Goal: Task Accomplishment & Management: Use online tool/utility

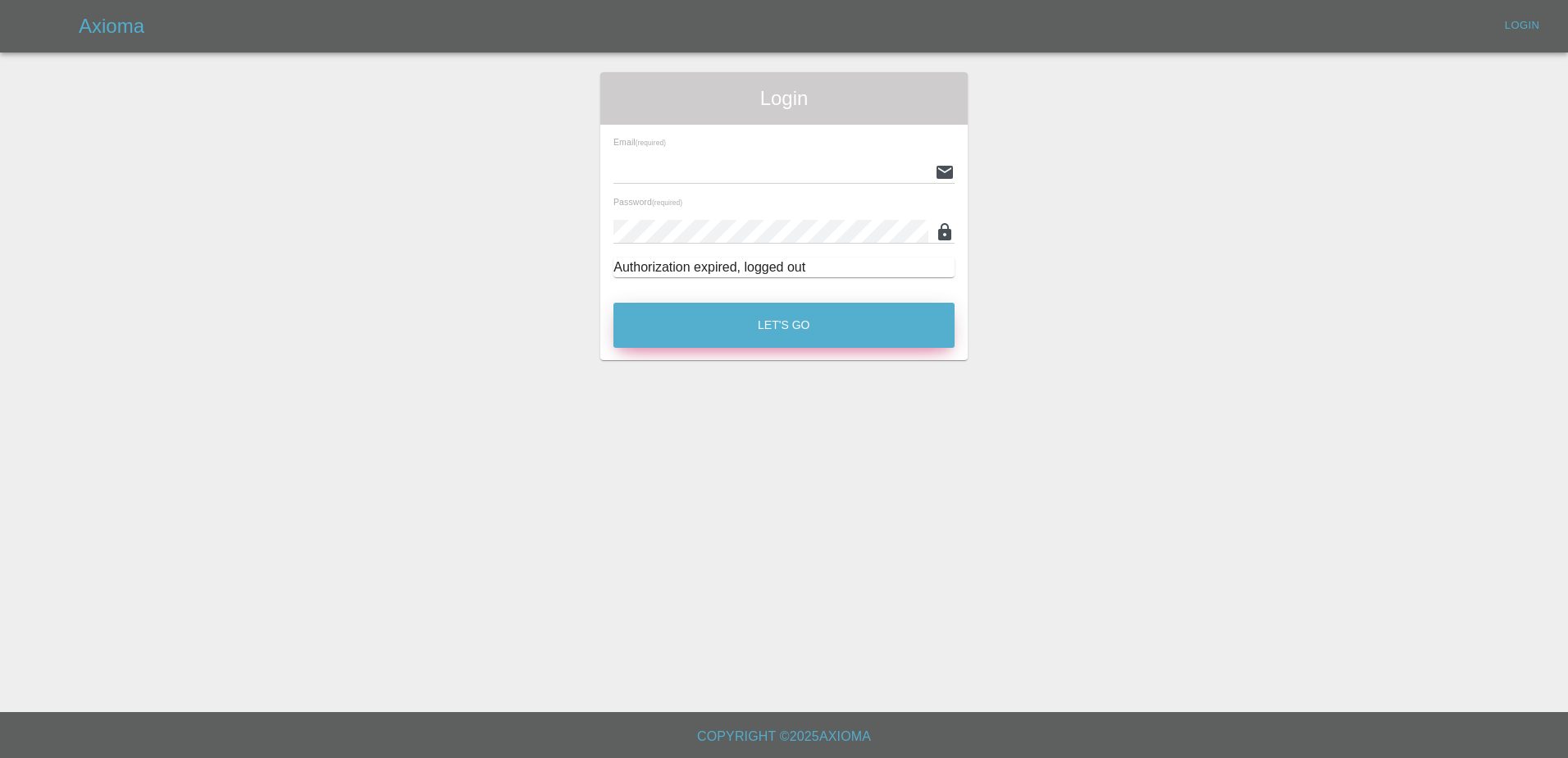
type input "[PERSON_NAME][EMAIL_ADDRESS][PERSON_NAME][DOMAIN_NAME]"
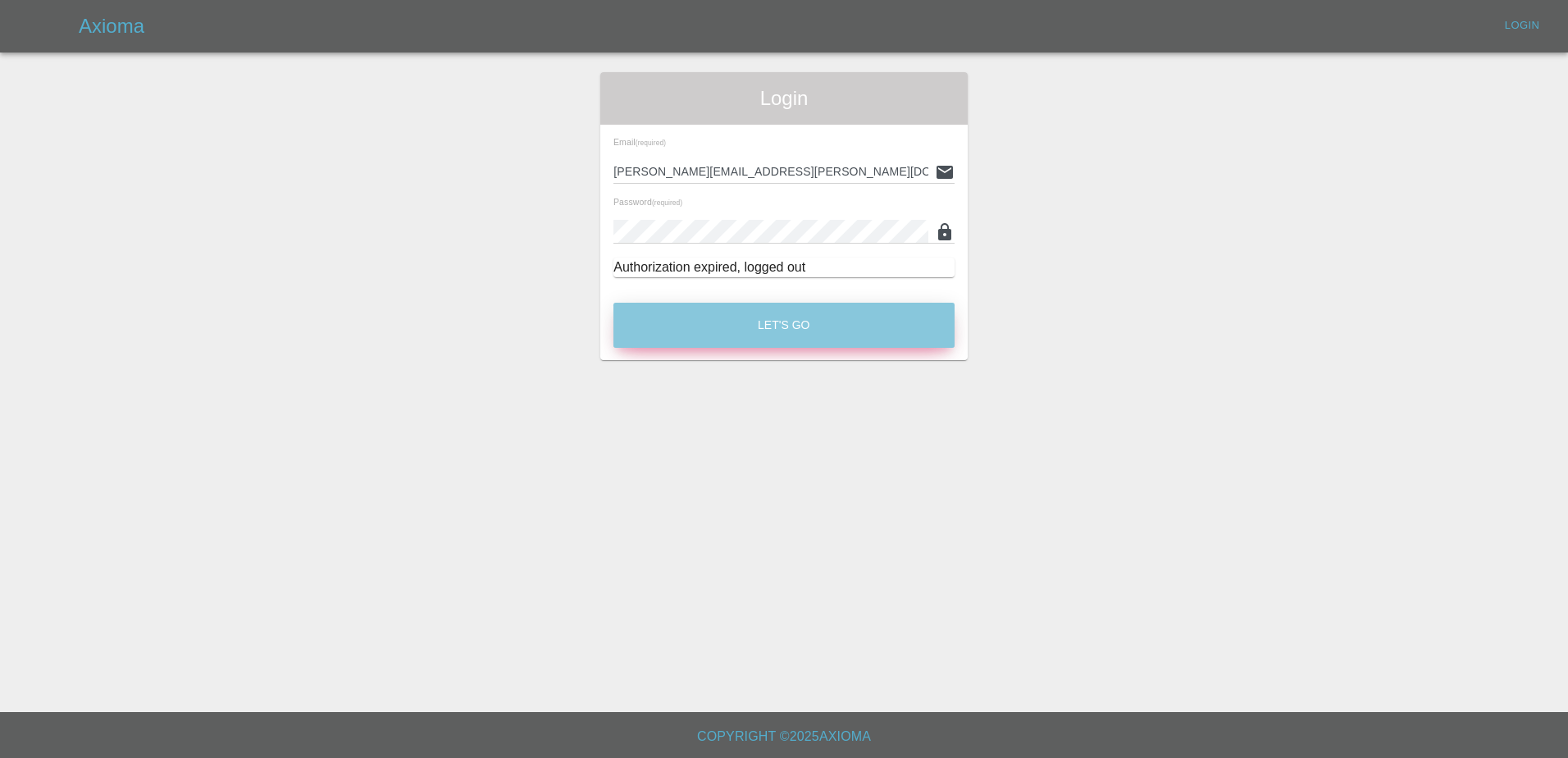
click at [762, 320] on button "Let's Go" at bounding box center [784, 325] width 341 height 45
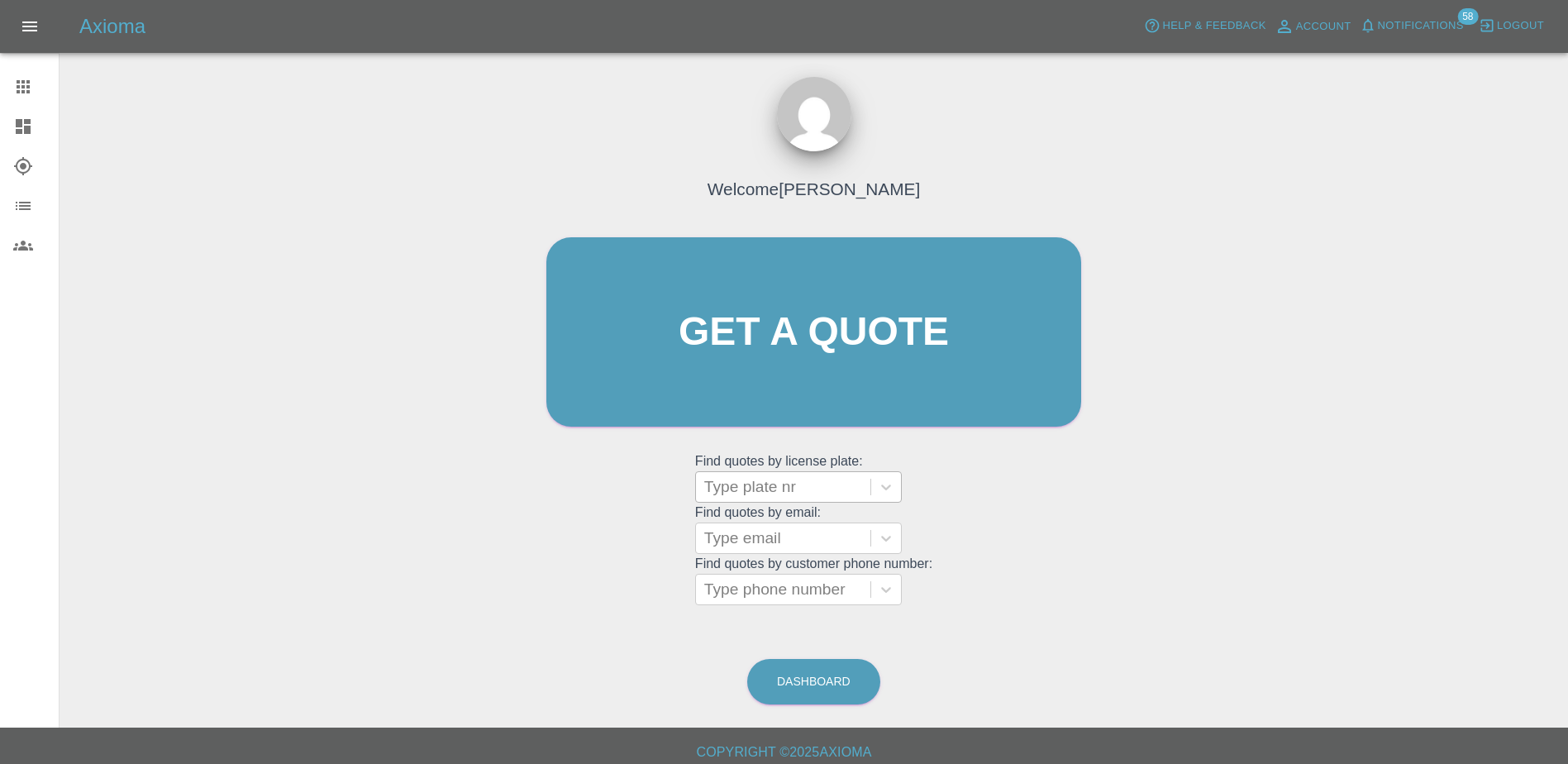
click at [787, 485] on div at bounding box center [782, 487] width 158 height 24
paste input "HX25OHY"
type input "H"
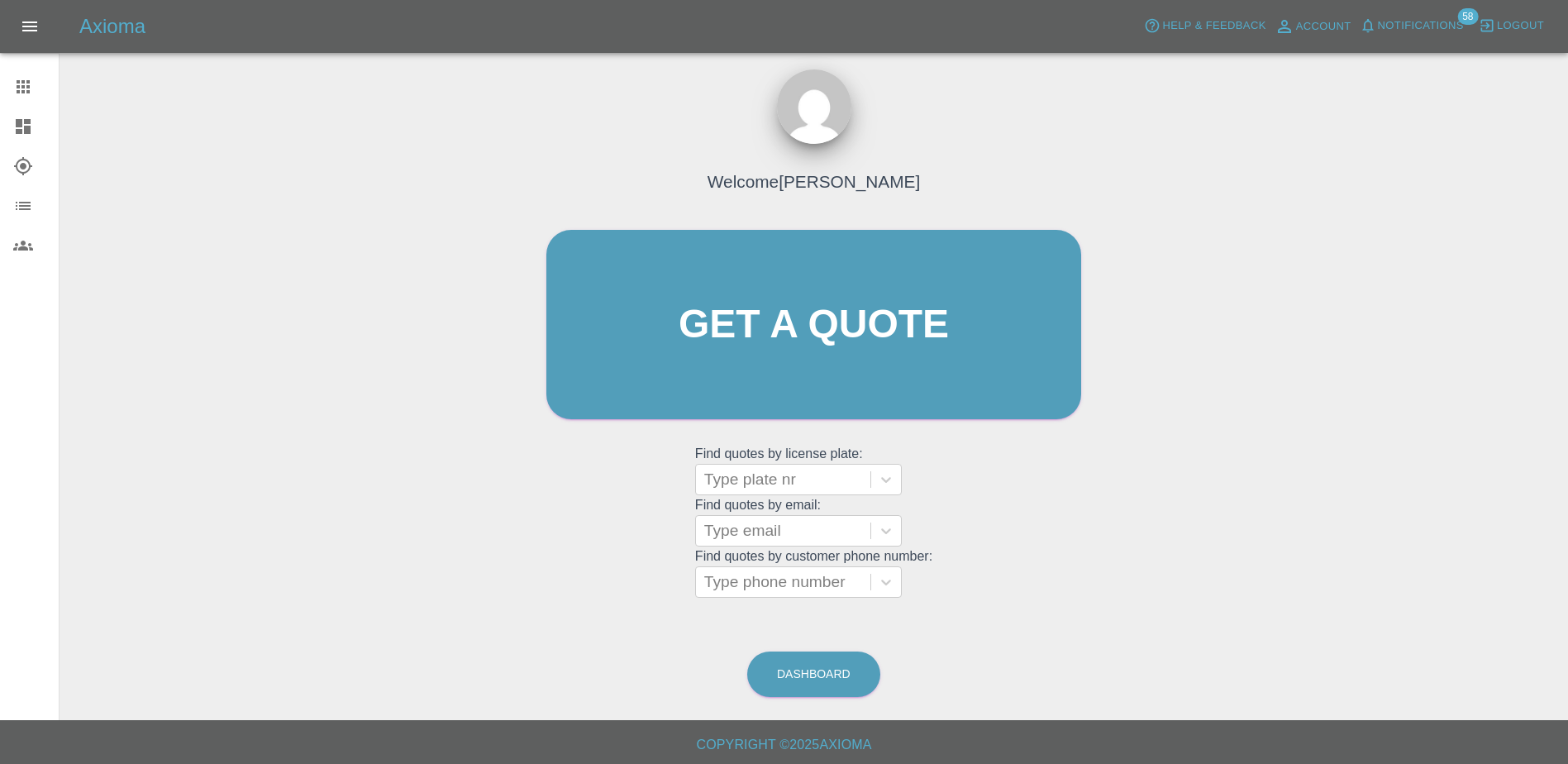
scroll to position [10, 0]
